Goal: Transaction & Acquisition: Book appointment/travel/reservation

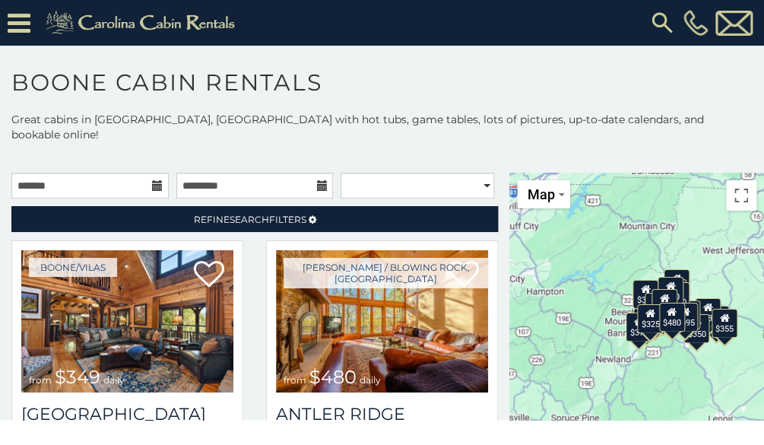
scroll to position [48, 0]
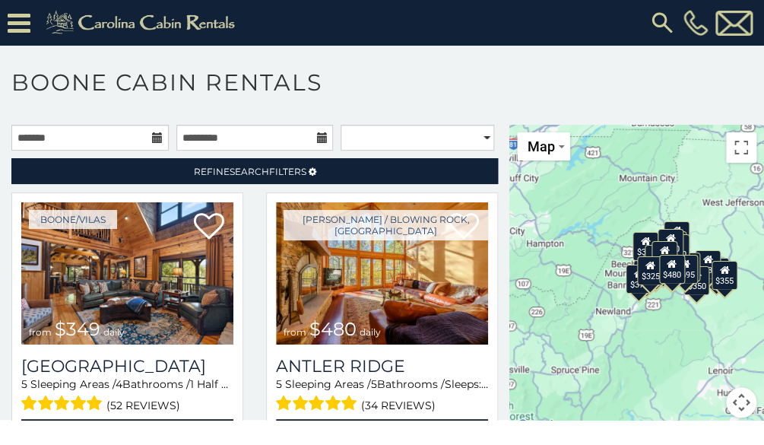
click at [759, 420] on html "**********" at bounding box center [382, 210] width 764 height 420
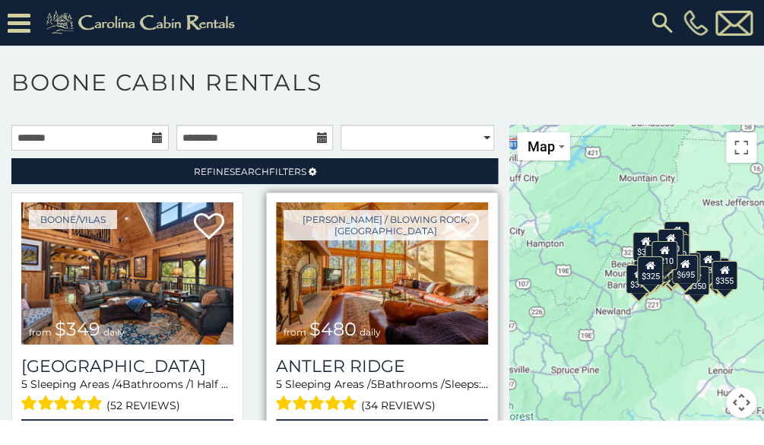
click at [349, 249] on img at bounding box center [382, 273] width 212 height 142
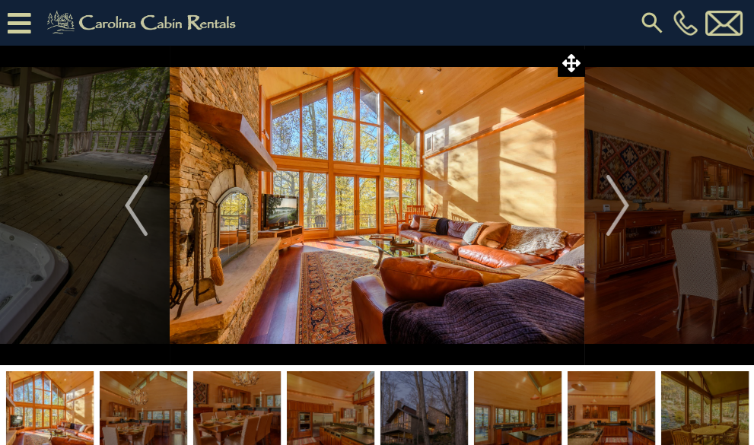
click at [408, 426] on img at bounding box center [423, 418] width 87 height 95
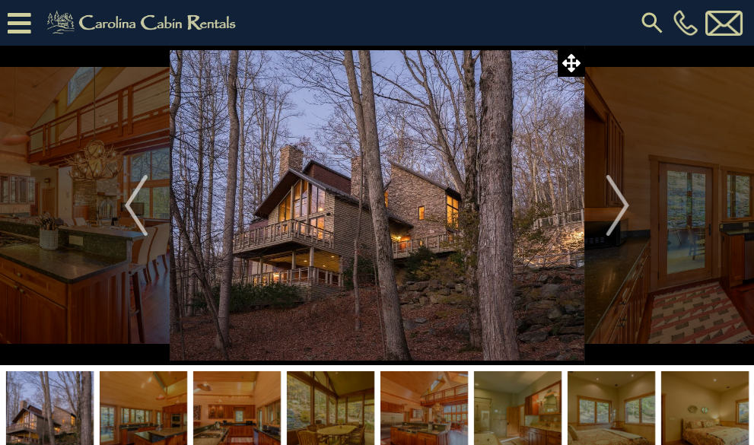
click at [232, 392] on img at bounding box center [236, 418] width 87 height 95
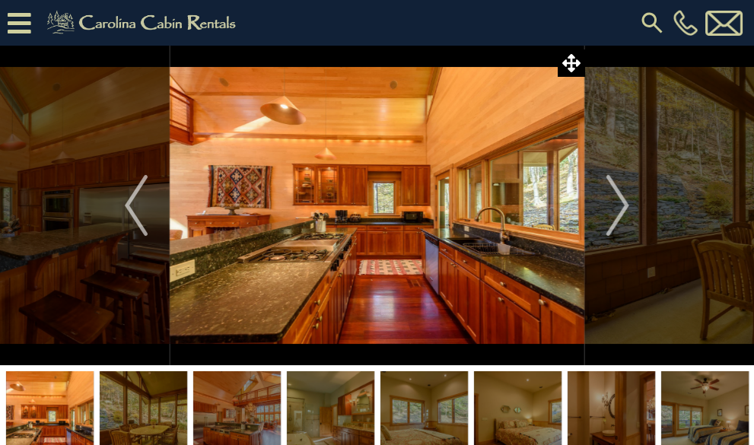
click at [45, 414] on img at bounding box center [49, 418] width 87 height 95
